Goal: Task Accomplishment & Management: Manage account settings

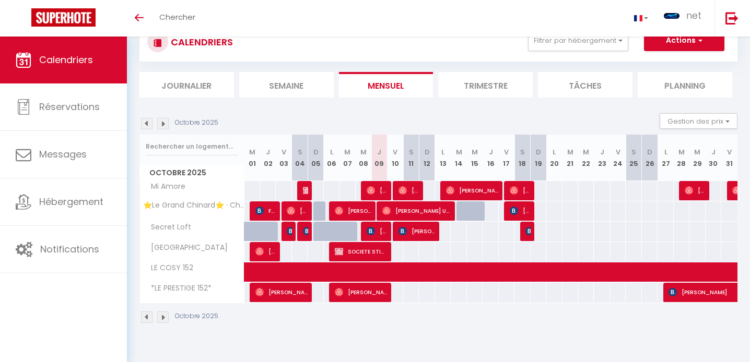
scroll to position [37, 0]
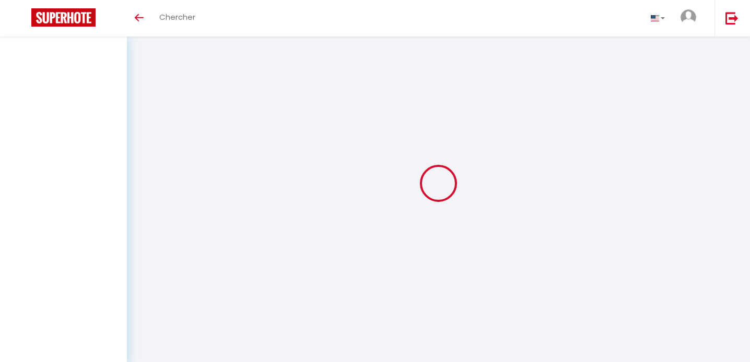
scroll to position [37, 0]
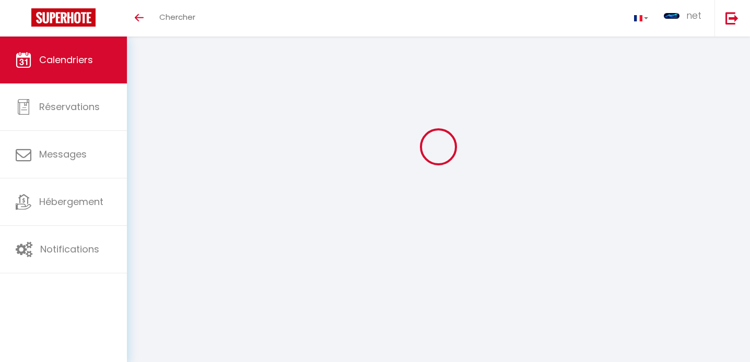
select select
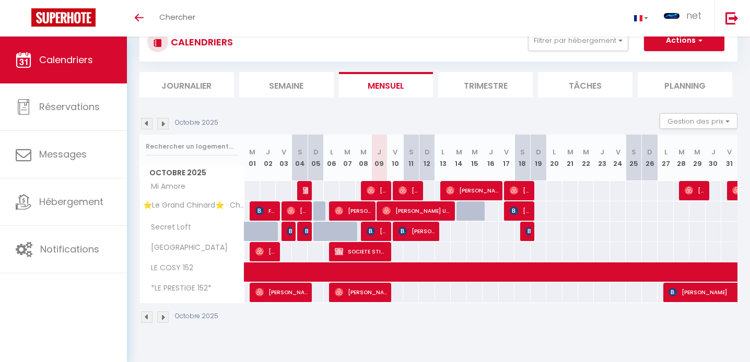
select select
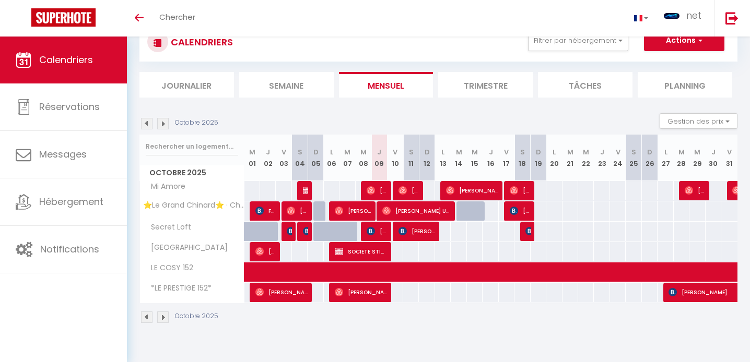
select select
click at [389, 194] on div at bounding box center [384, 191] width 16 height 20
click at [386, 191] on span "[PERSON_NAME]" at bounding box center [377, 191] width 21 height 20
select select "OK"
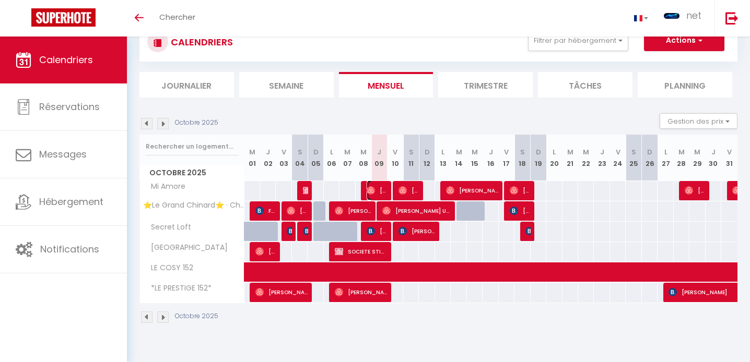
select select "OK"
select select "0"
select select "1"
select select
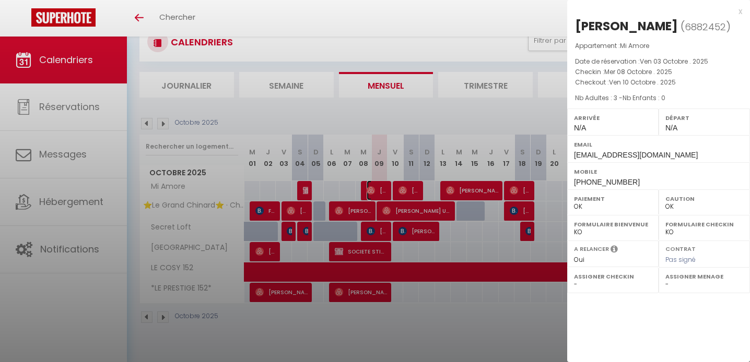
select select "39715"
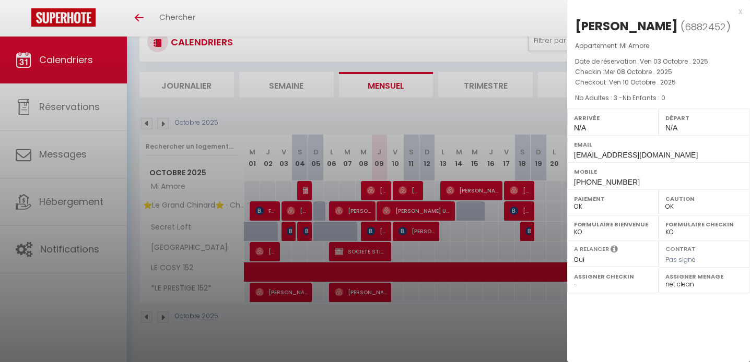
click at [381, 231] on div at bounding box center [375, 181] width 750 height 362
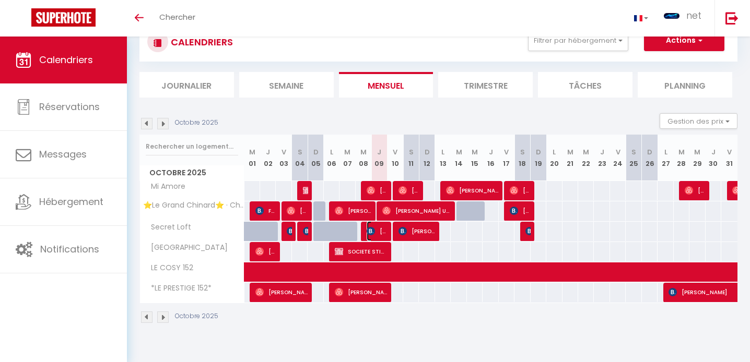
click at [381, 231] on span "[PERSON_NAME]" at bounding box center [377, 231] width 21 height 20
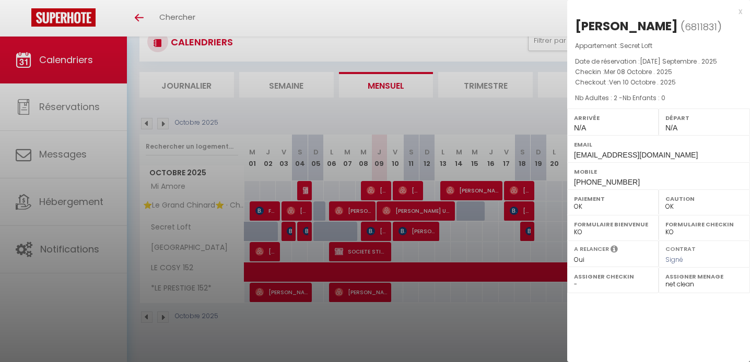
click at [383, 210] on div at bounding box center [375, 181] width 750 height 362
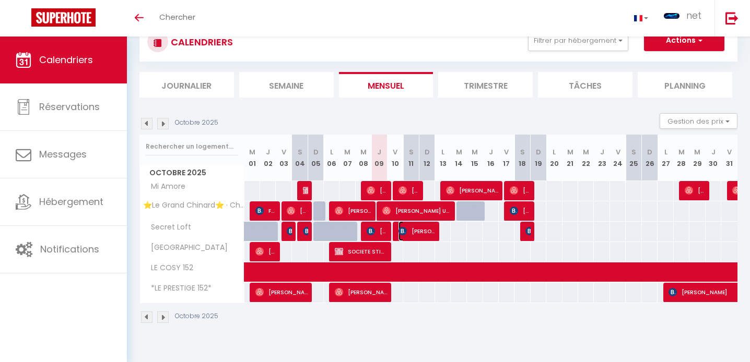
click at [415, 228] on span "[PERSON_NAME]" at bounding box center [417, 231] width 37 height 20
select select "KO"
select select
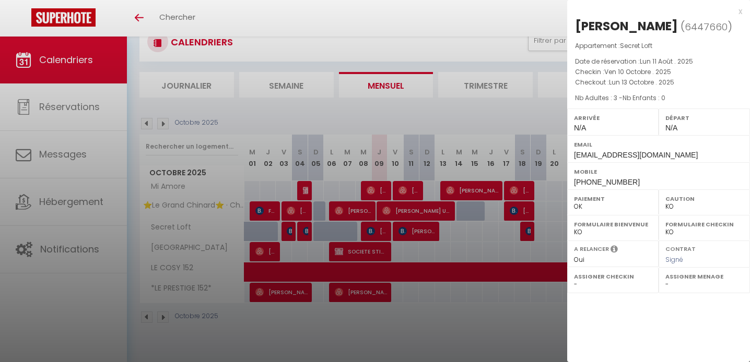
click at [490, 196] on div at bounding box center [375, 181] width 750 height 362
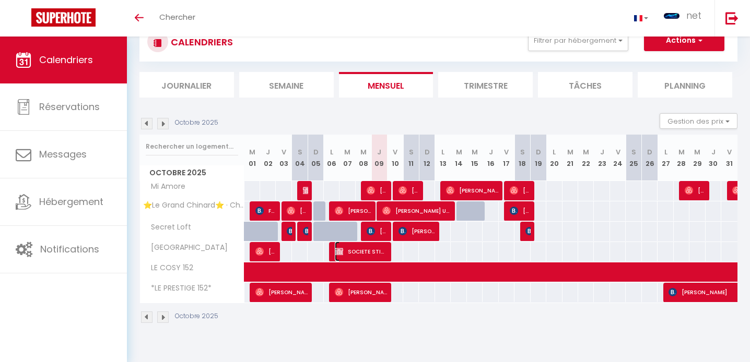
click at [376, 255] on span "SOCIETE STIRAM" at bounding box center [361, 252] width 52 height 20
select select "OK"
select select "39715"
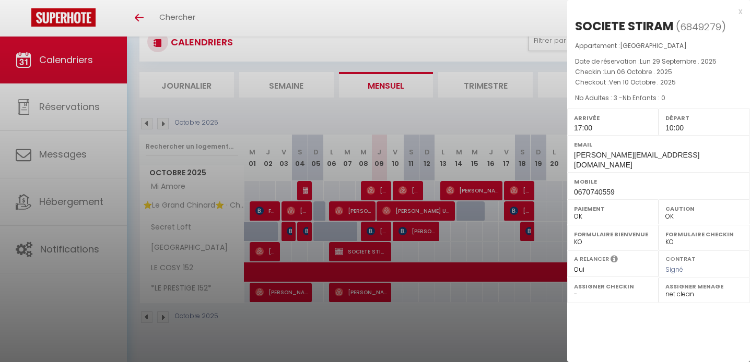
click at [376, 255] on div at bounding box center [375, 181] width 750 height 362
